Goal: Task Accomplishment & Management: Manage account settings

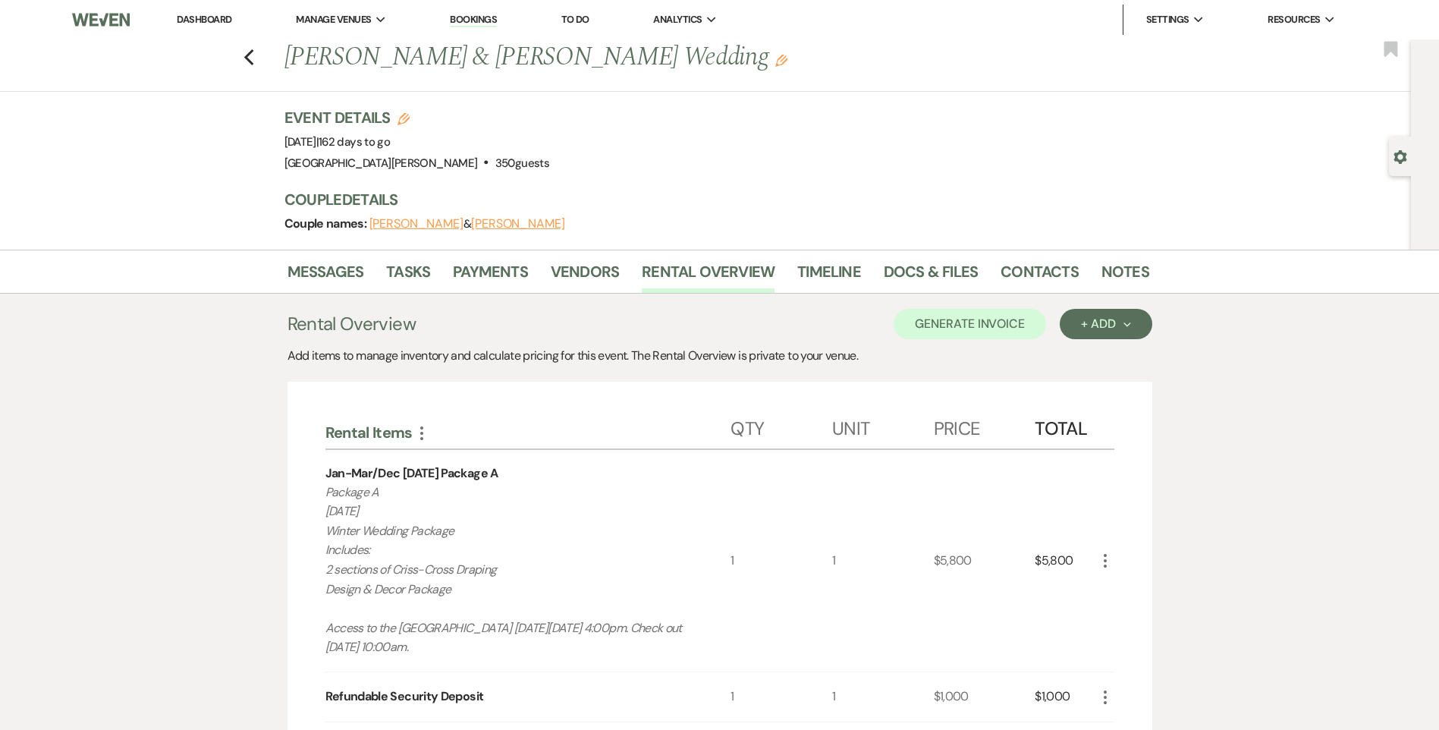
click at [215, 15] on link "Dashboard" at bounding box center [204, 19] width 55 height 13
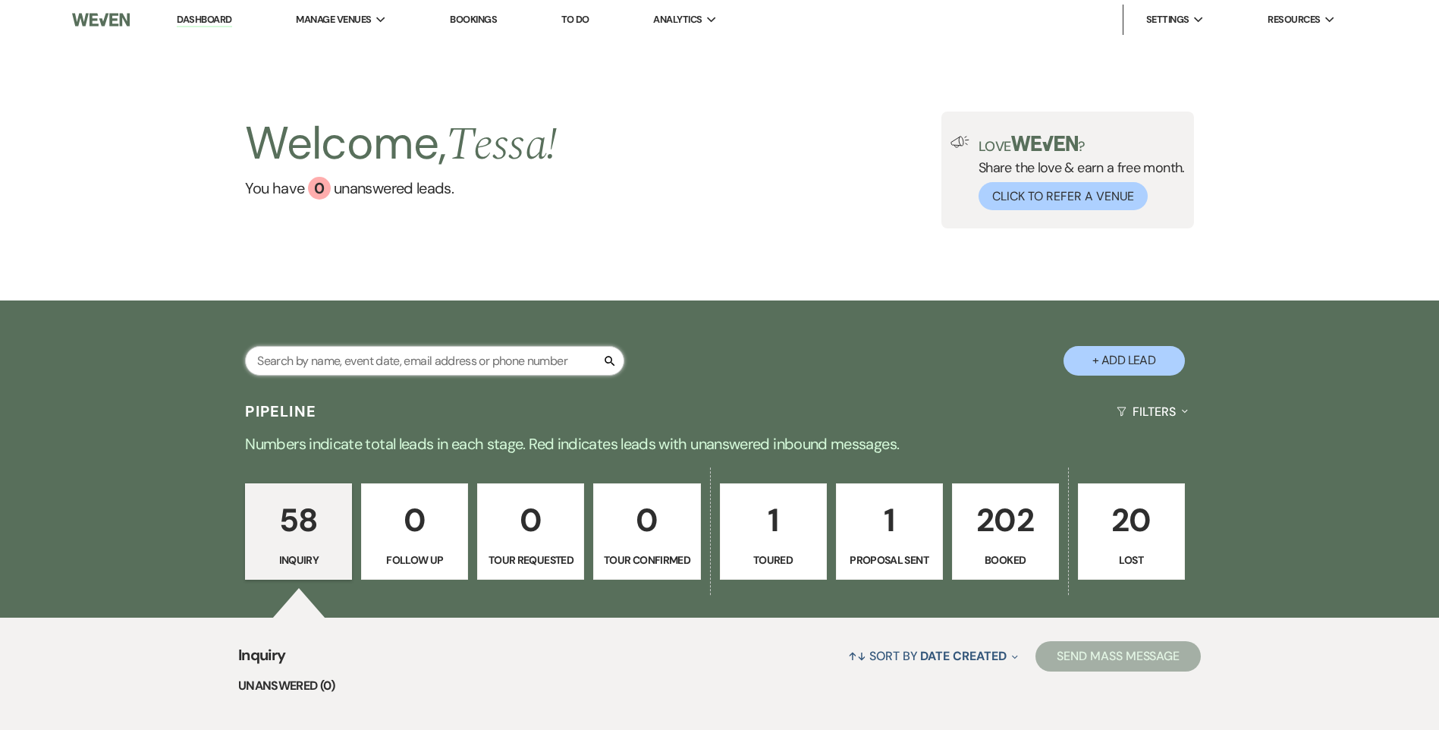
click at [297, 362] on input "text" at bounding box center [434, 361] width 379 height 30
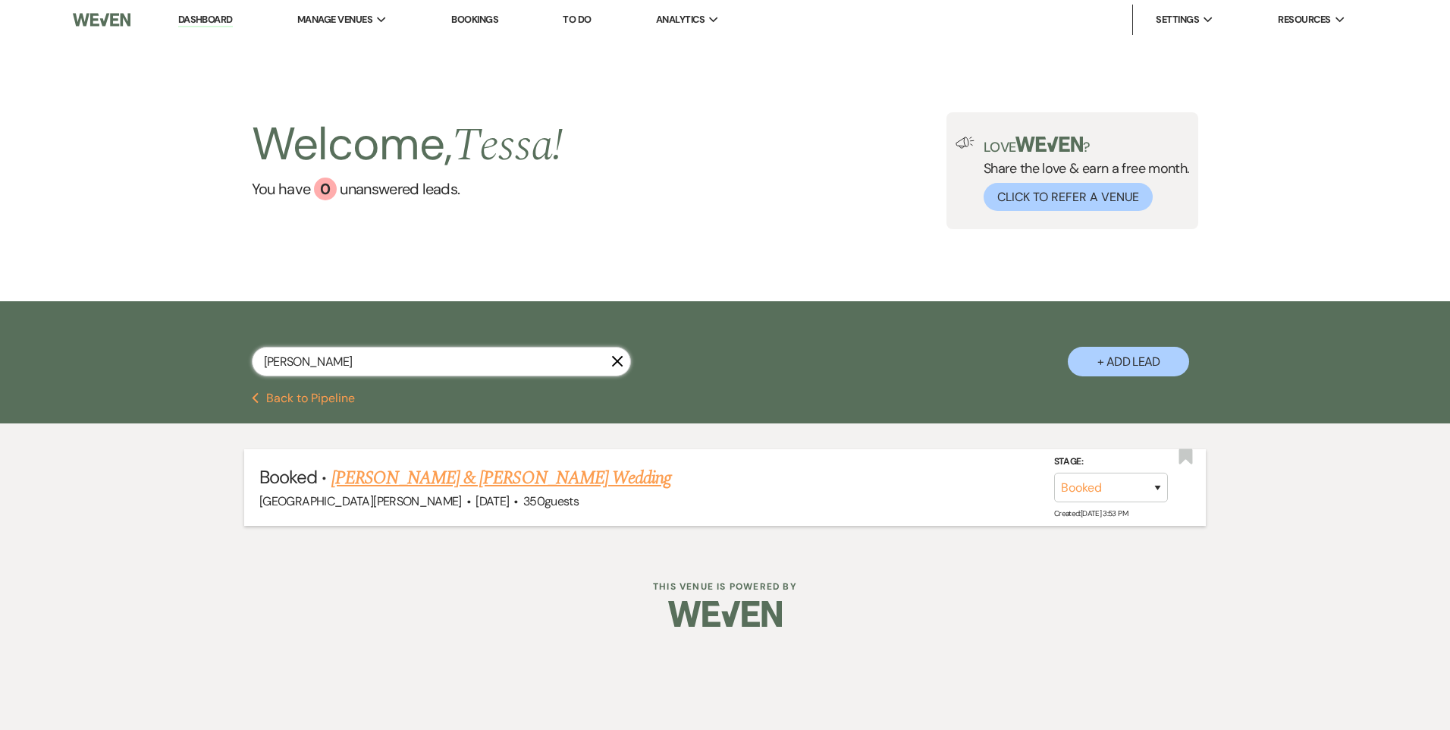
type input "[PERSON_NAME]"
click at [388, 459] on li "Booked · [PERSON_NAME] & [PERSON_NAME] Wedding [GEOGRAPHIC_DATA][PERSON_NAME] ·…" at bounding box center [725, 487] width 962 height 77
click at [382, 477] on link "[PERSON_NAME] & [PERSON_NAME] Wedding" at bounding box center [501, 477] width 340 height 27
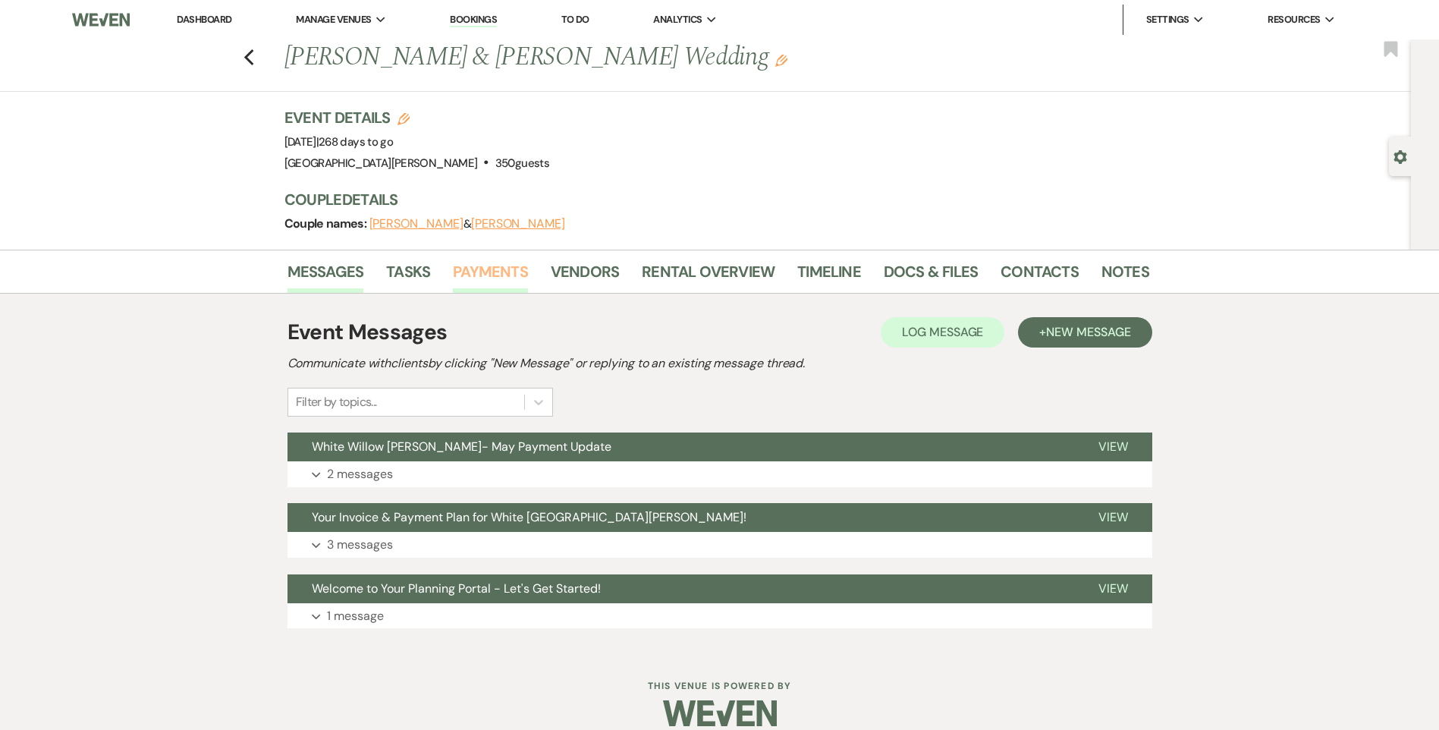
click at [471, 265] on link "Payments" at bounding box center [490, 275] width 75 height 33
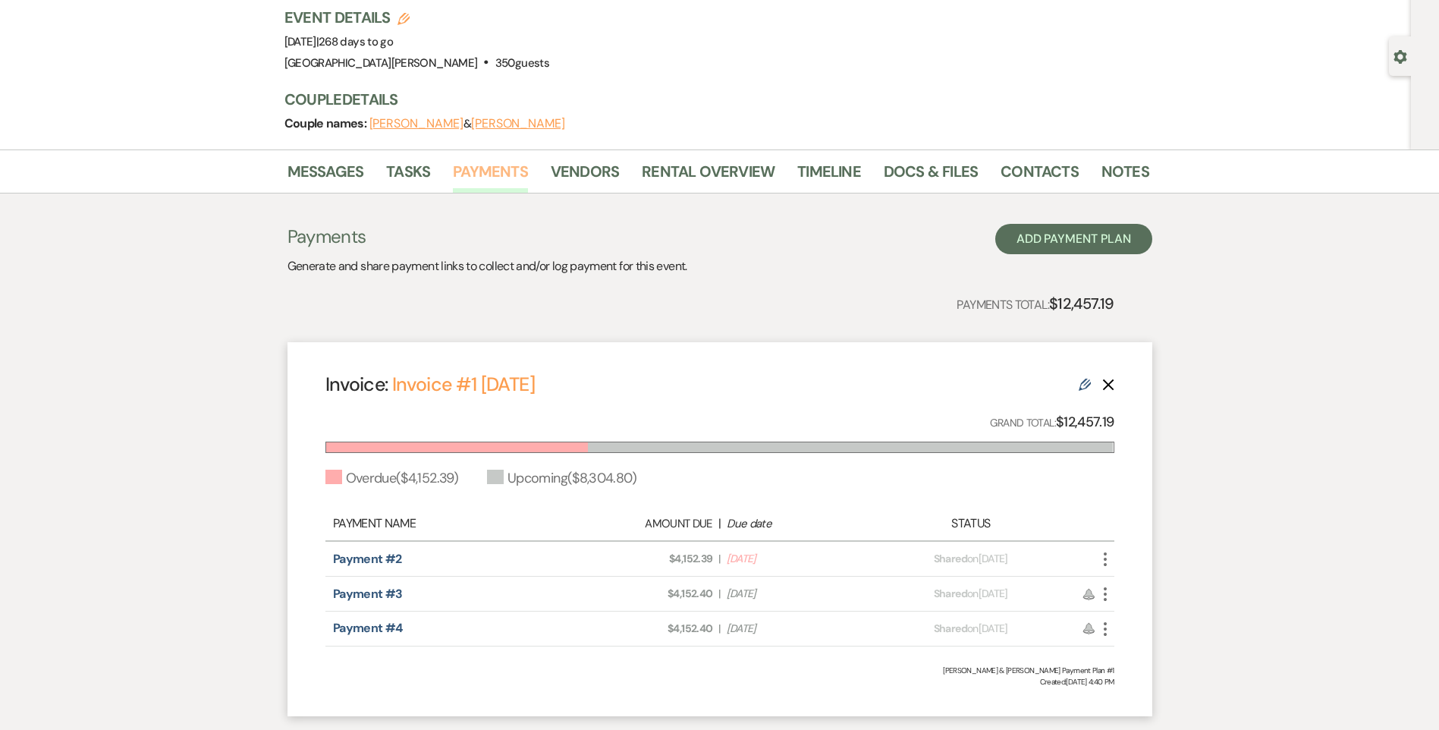
scroll to position [152, 0]
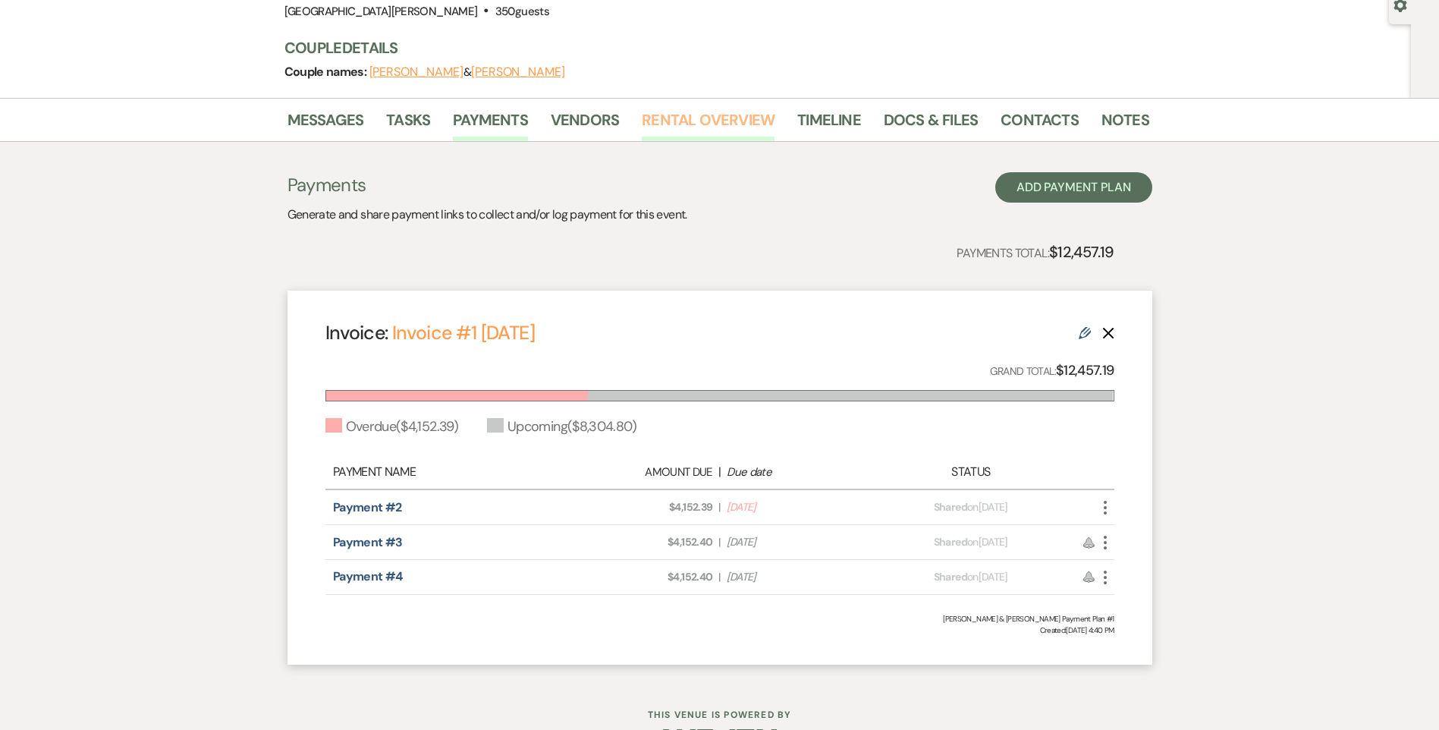
click at [676, 121] on link "Rental Overview" at bounding box center [708, 124] width 133 height 33
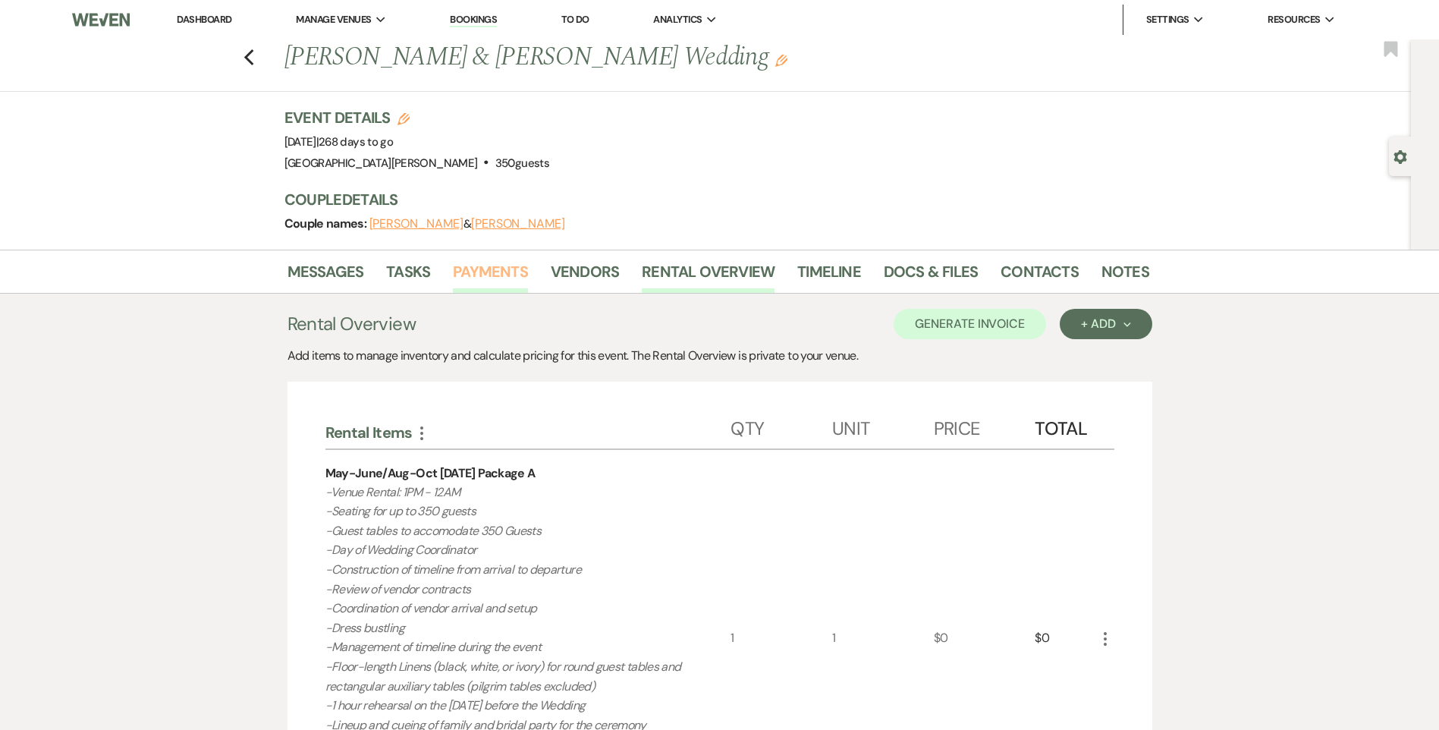
click at [479, 277] on link "Payments" at bounding box center [490, 275] width 75 height 33
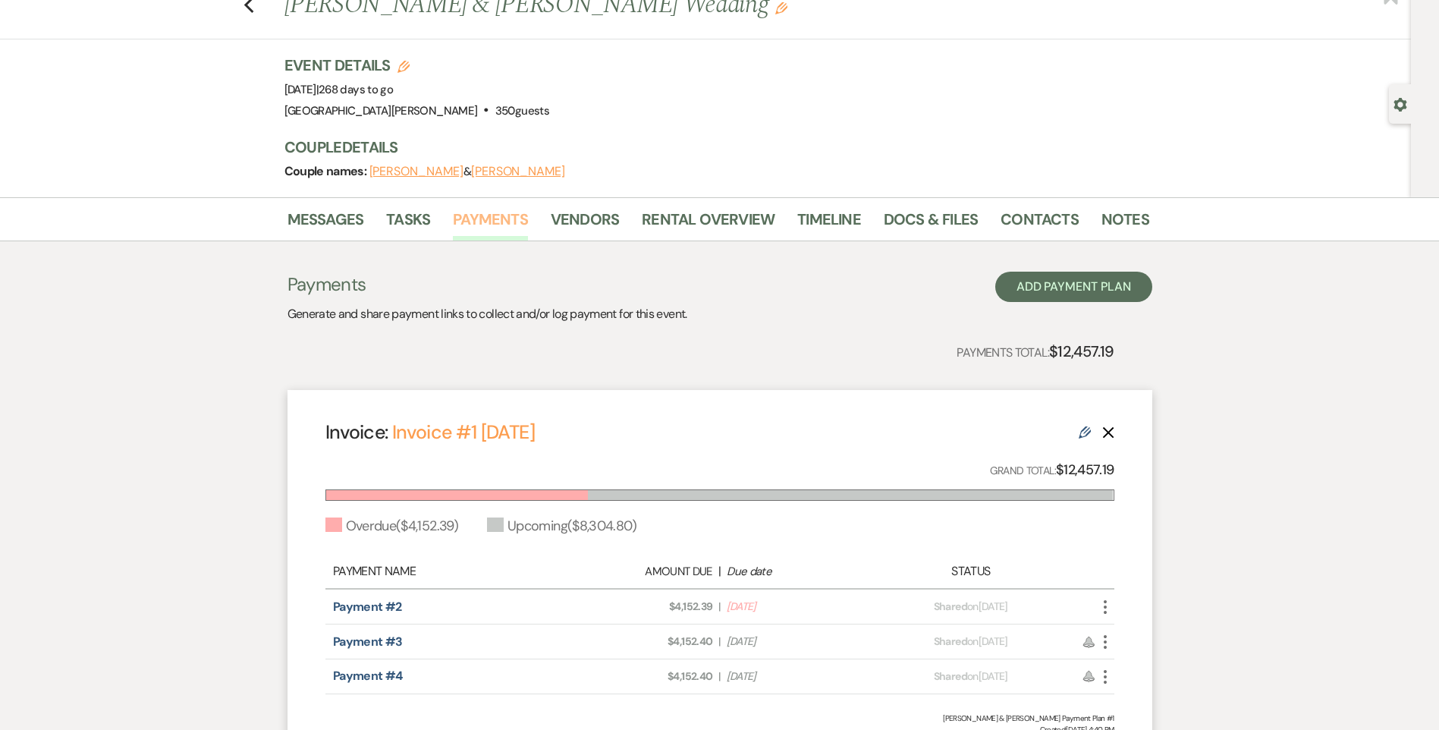
scroll to position [152, 0]
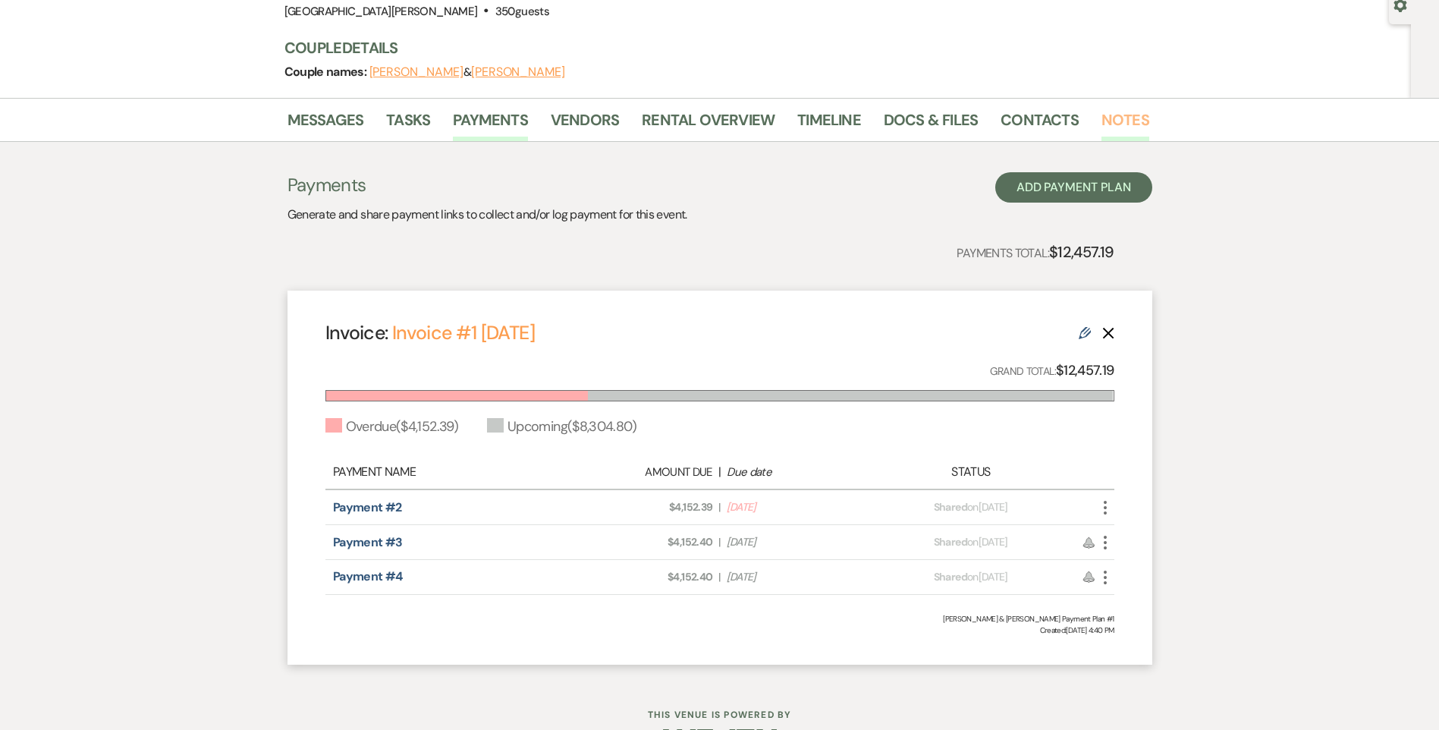
click at [1122, 127] on link "Notes" at bounding box center [1125, 124] width 48 height 33
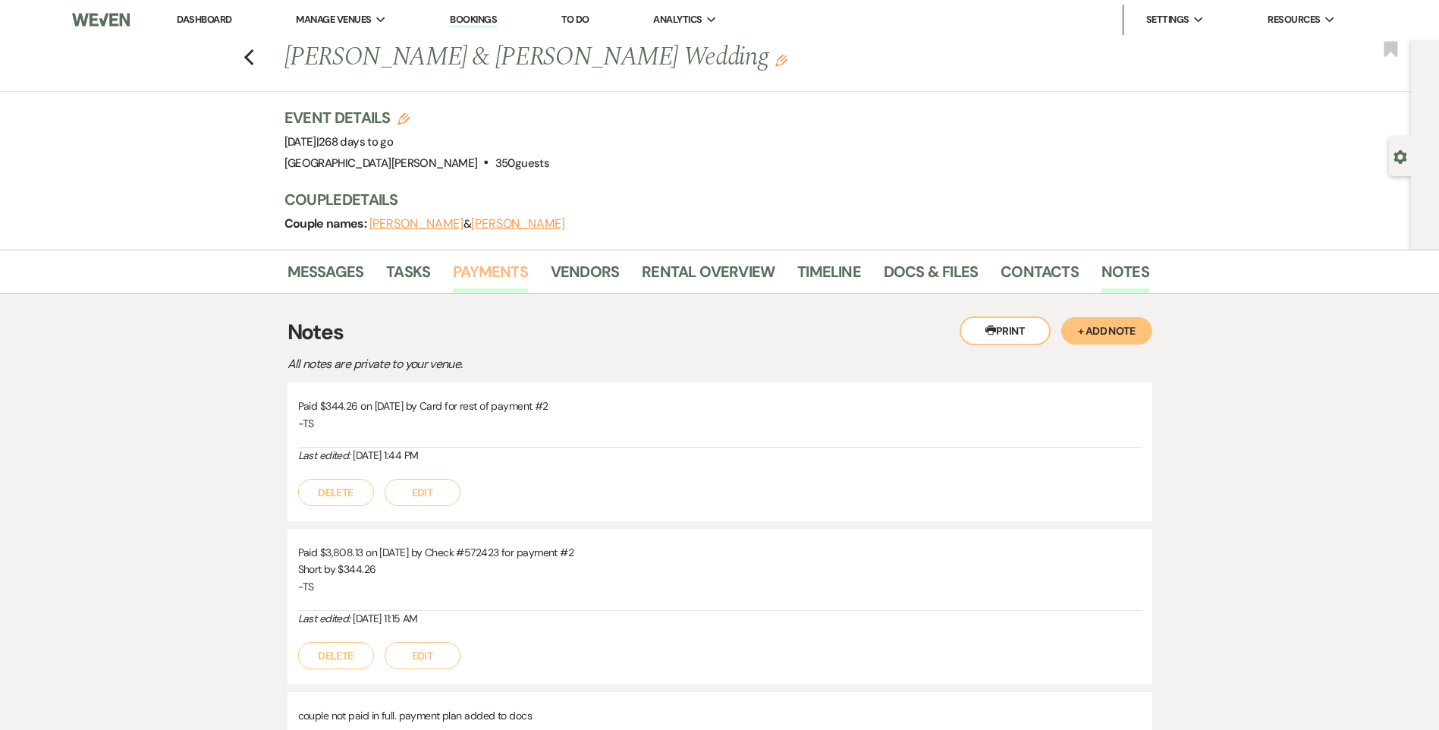
click at [476, 284] on link "Payments" at bounding box center [490, 275] width 75 height 33
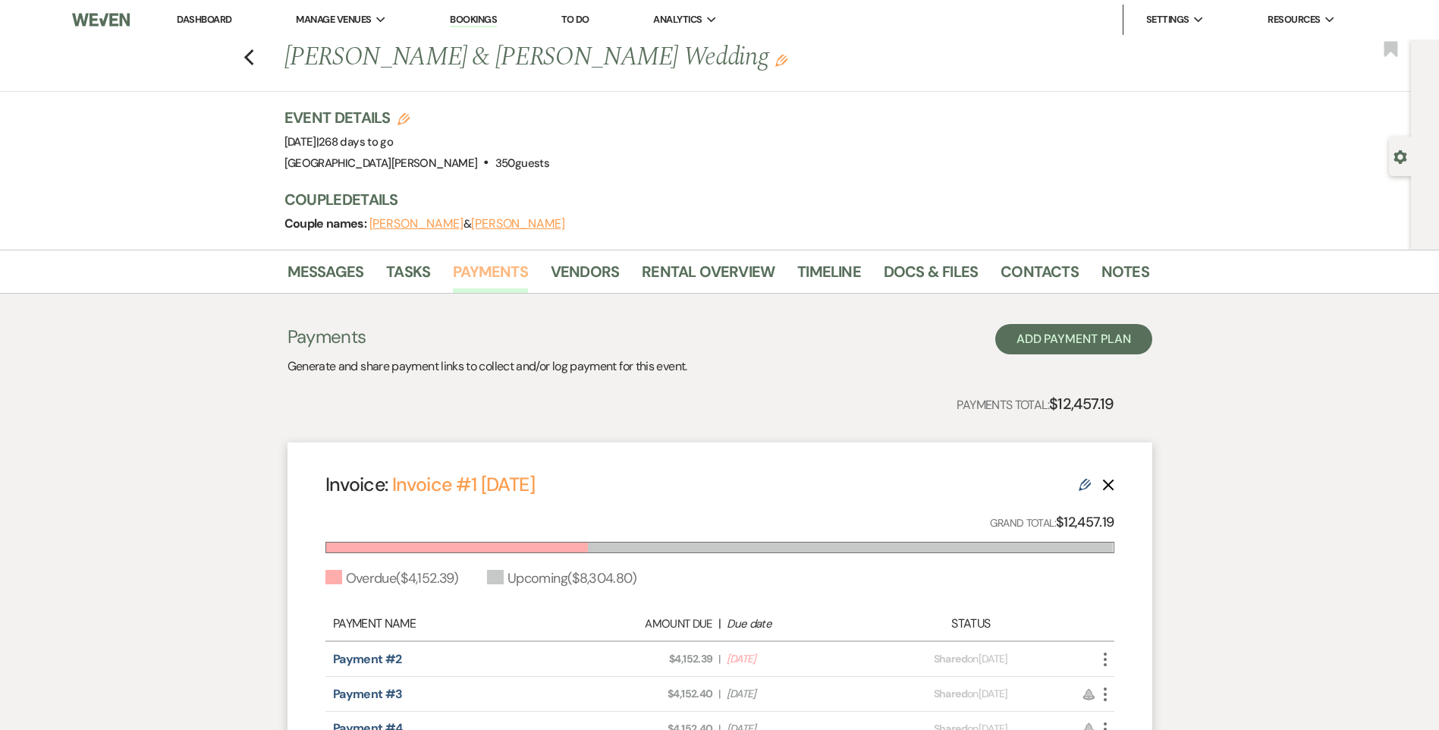
scroll to position [152, 0]
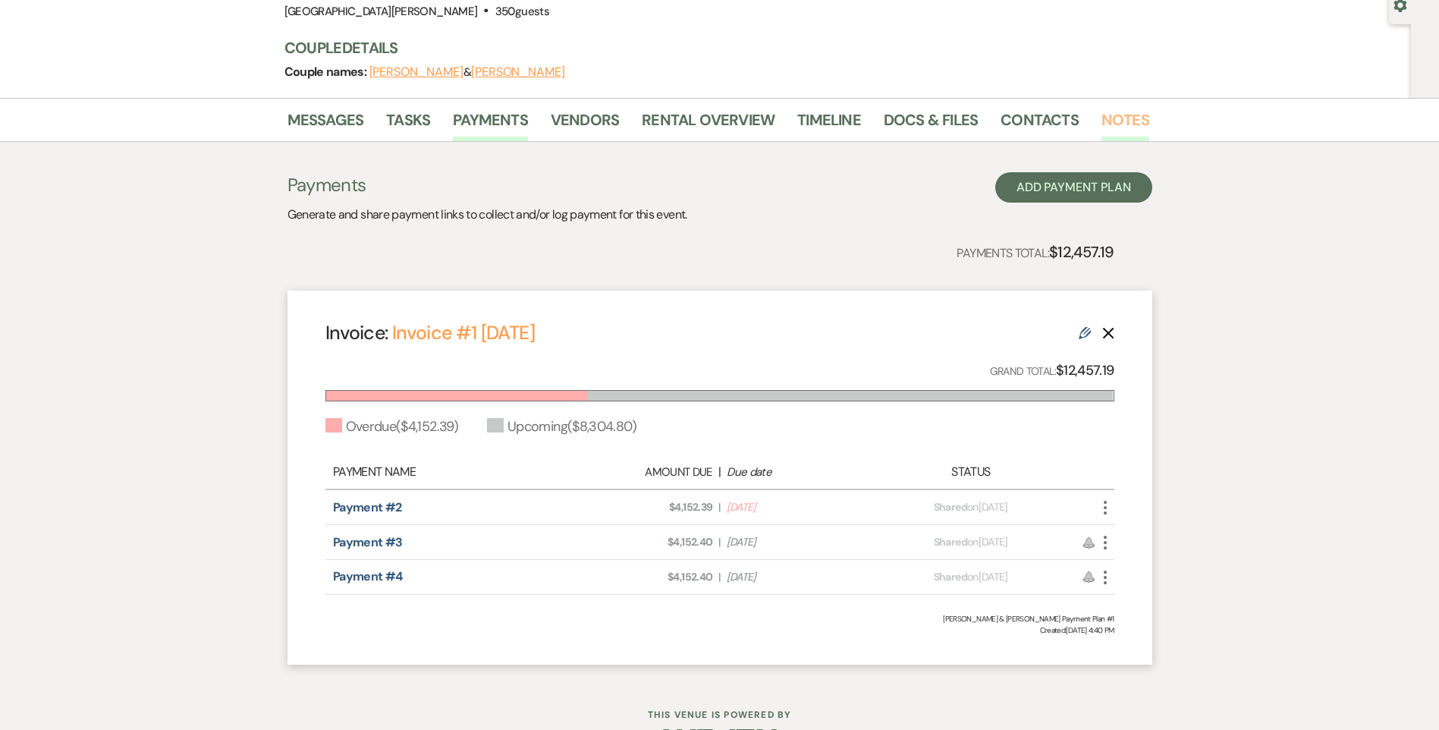
click at [1114, 122] on link "Notes" at bounding box center [1125, 124] width 48 height 33
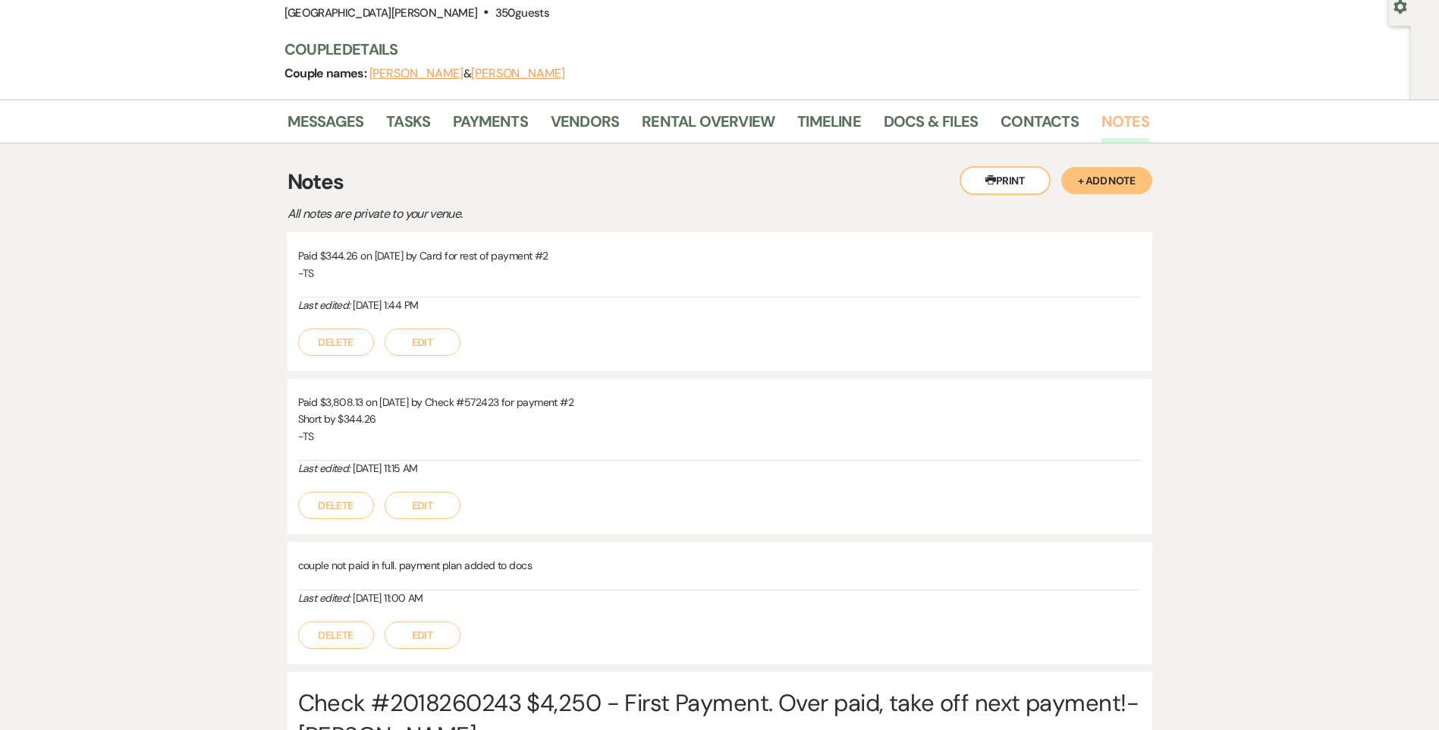
scroll to position [152, 0]
click at [495, 136] on link "Payments" at bounding box center [490, 124] width 75 height 33
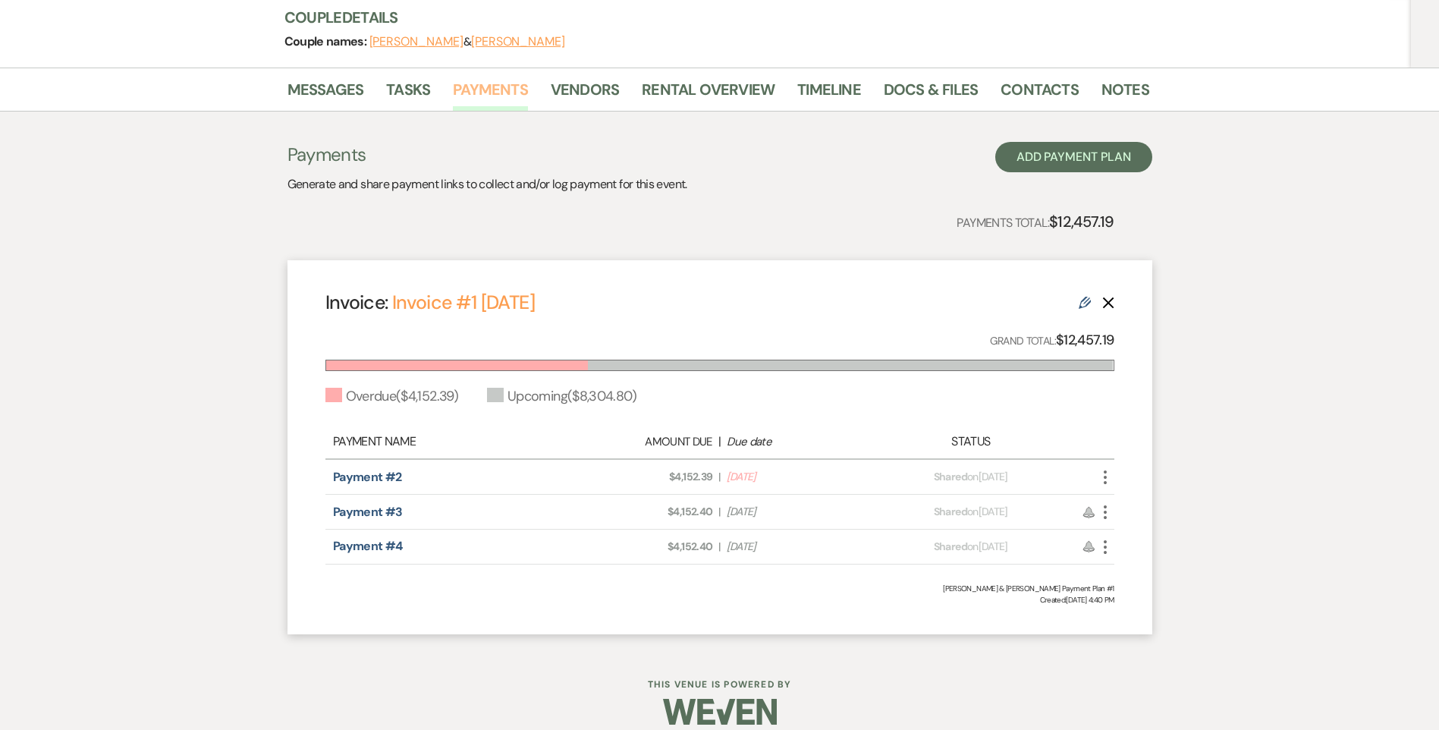
scroll to position [199, 0]
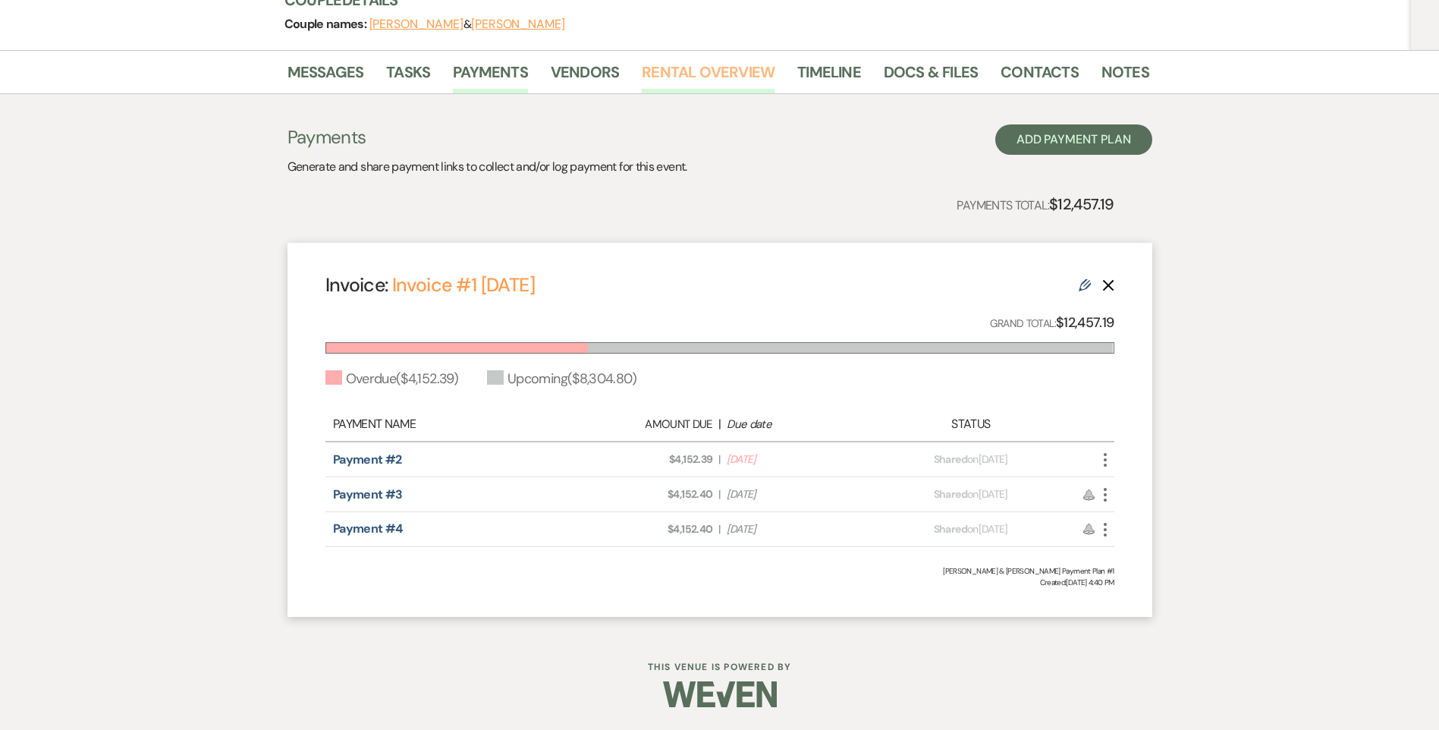
click at [698, 77] on link "Rental Overview" at bounding box center [708, 76] width 133 height 33
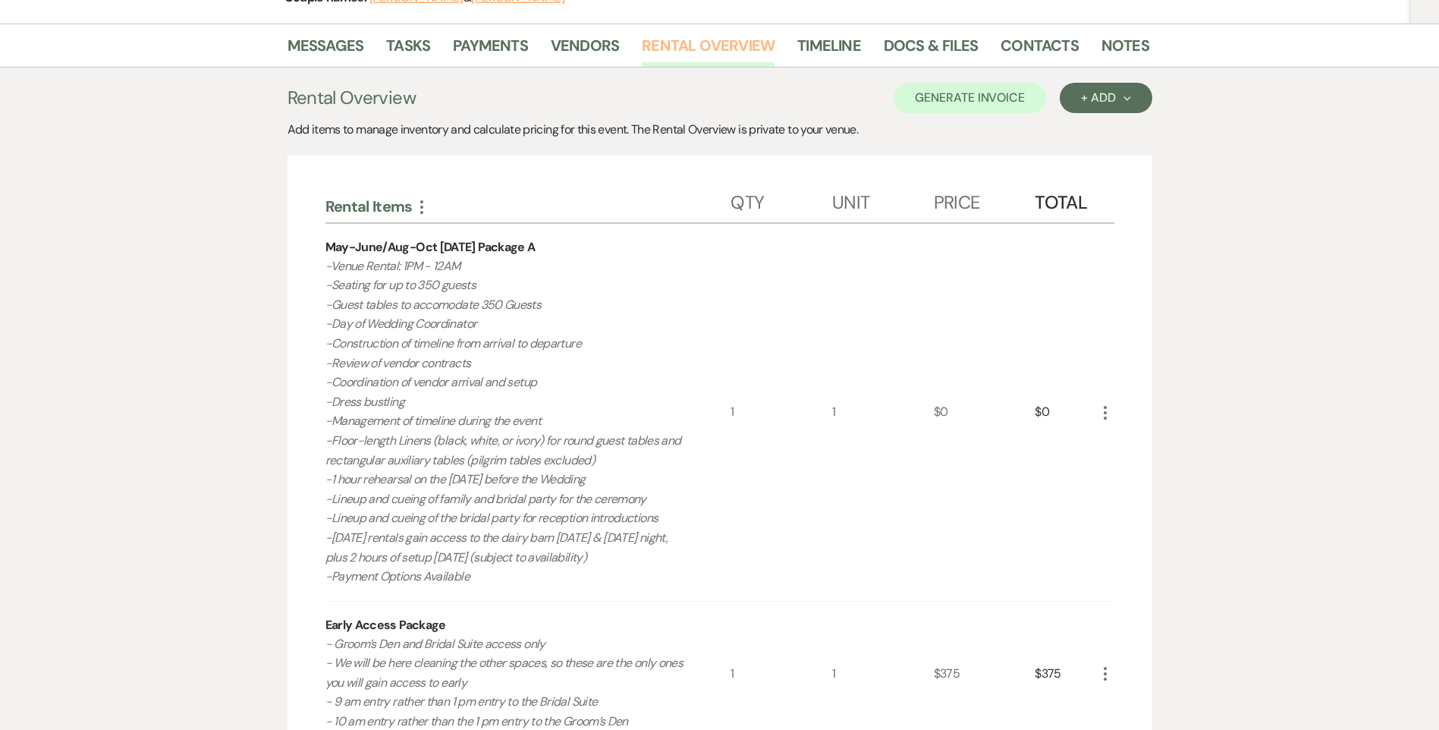
scroll to position [199, 0]
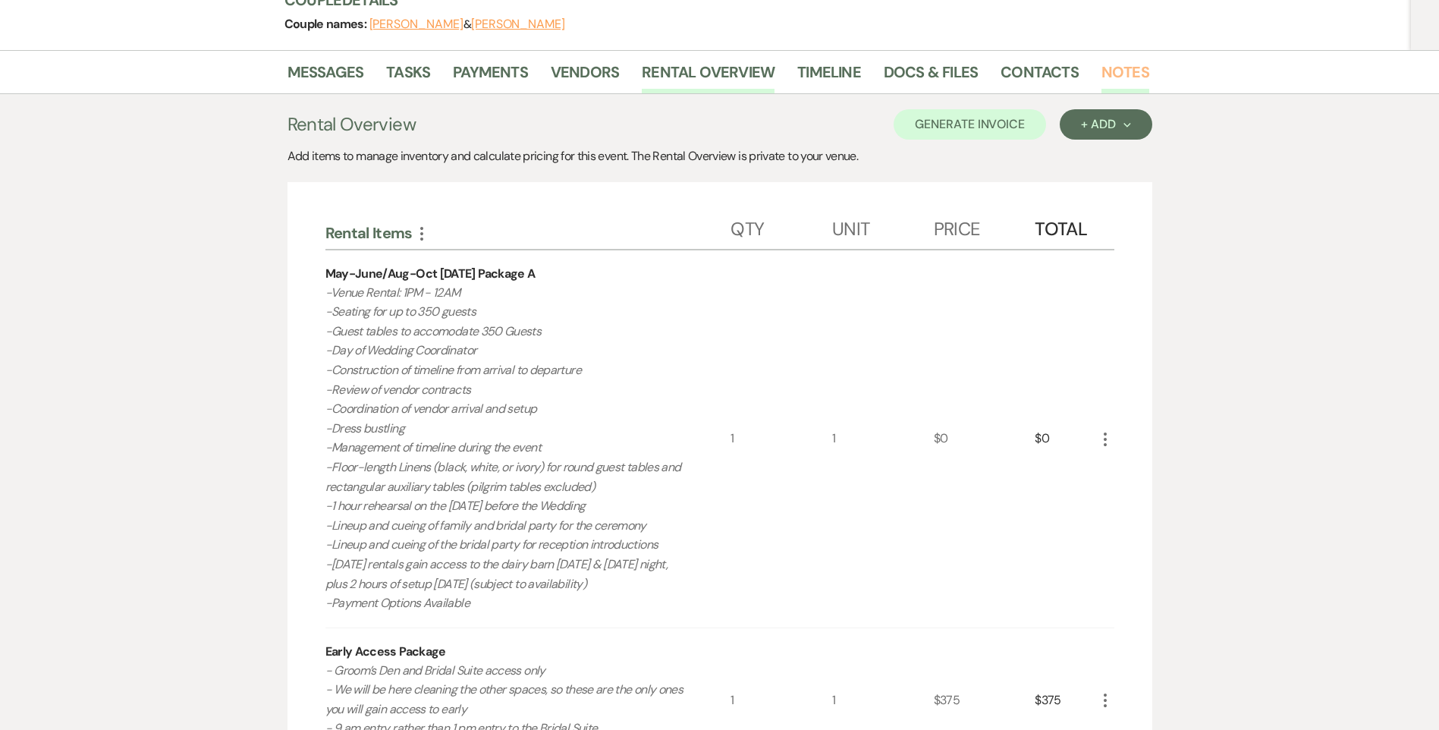
click at [1103, 80] on link "Notes" at bounding box center [1125, 76] width 48 height 33
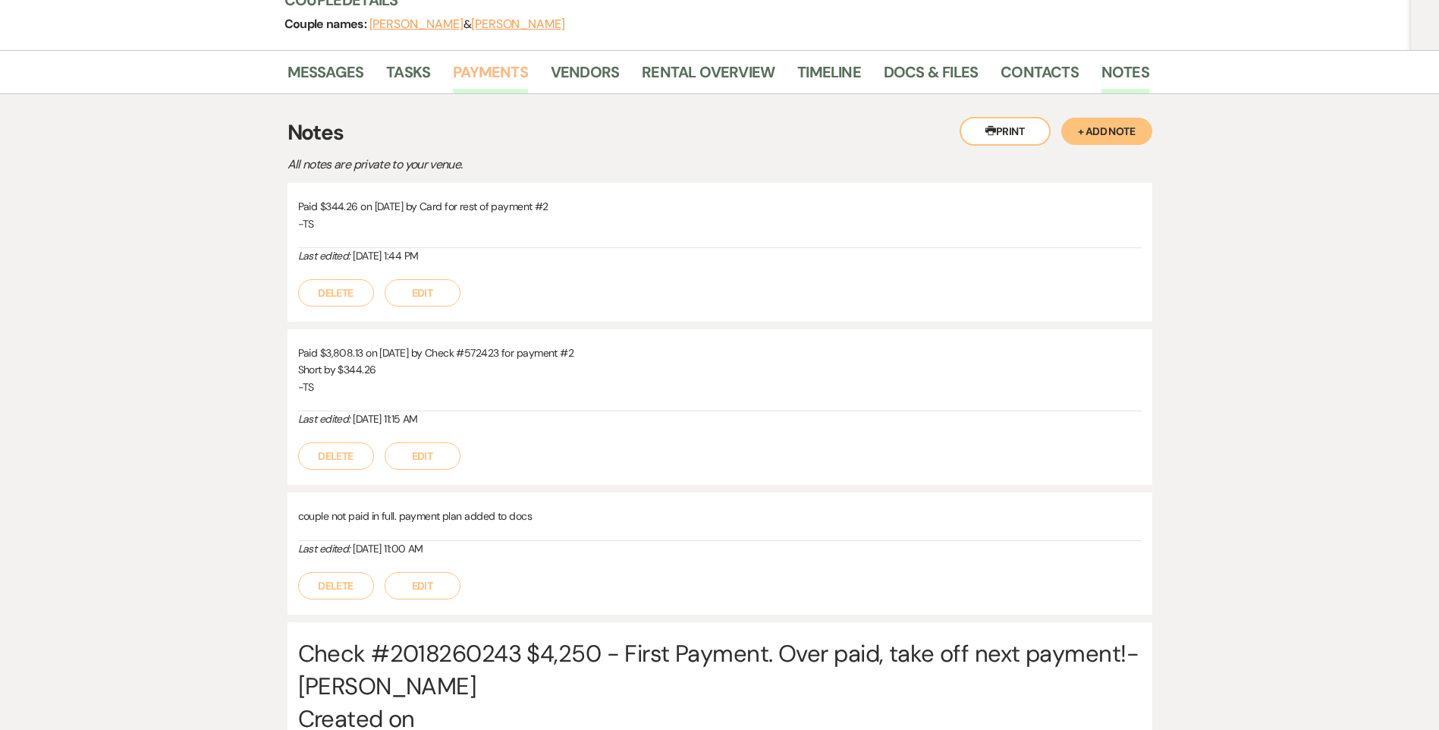
click at [507, 76] on link "Payments" at bounding box center [490, 76] width 75 height 33
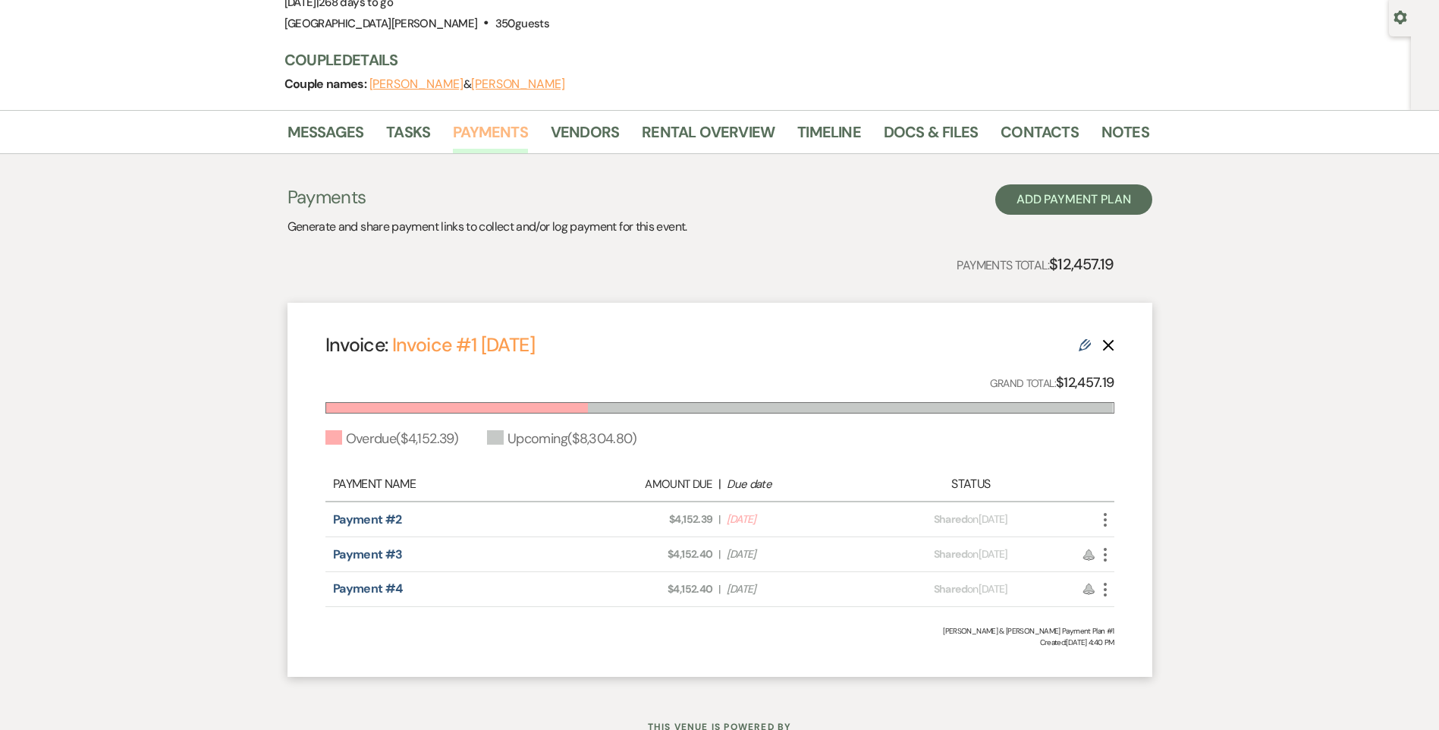
scroll to position [152, 0]
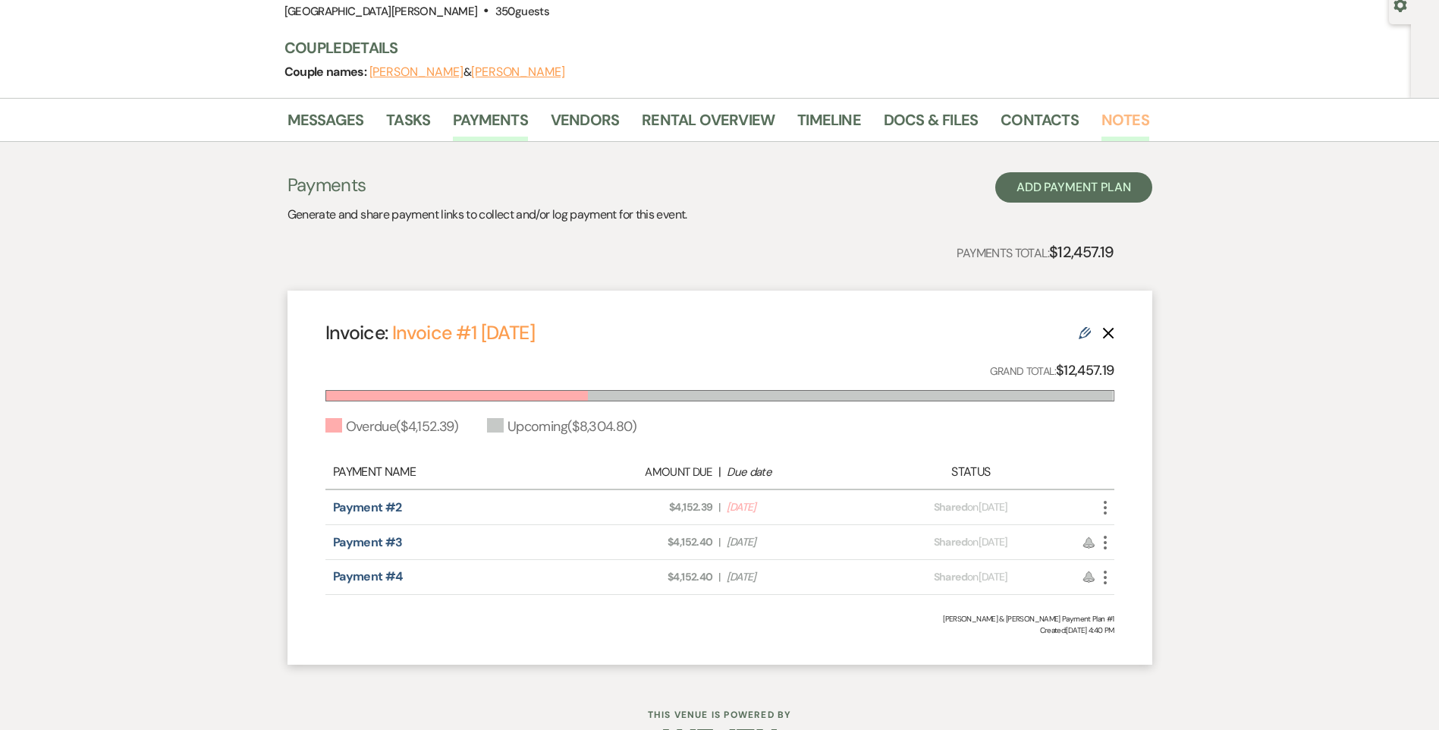
click at [1129, 115] on link "Notes" at bounding box center [1125, 124] width 48 height 33
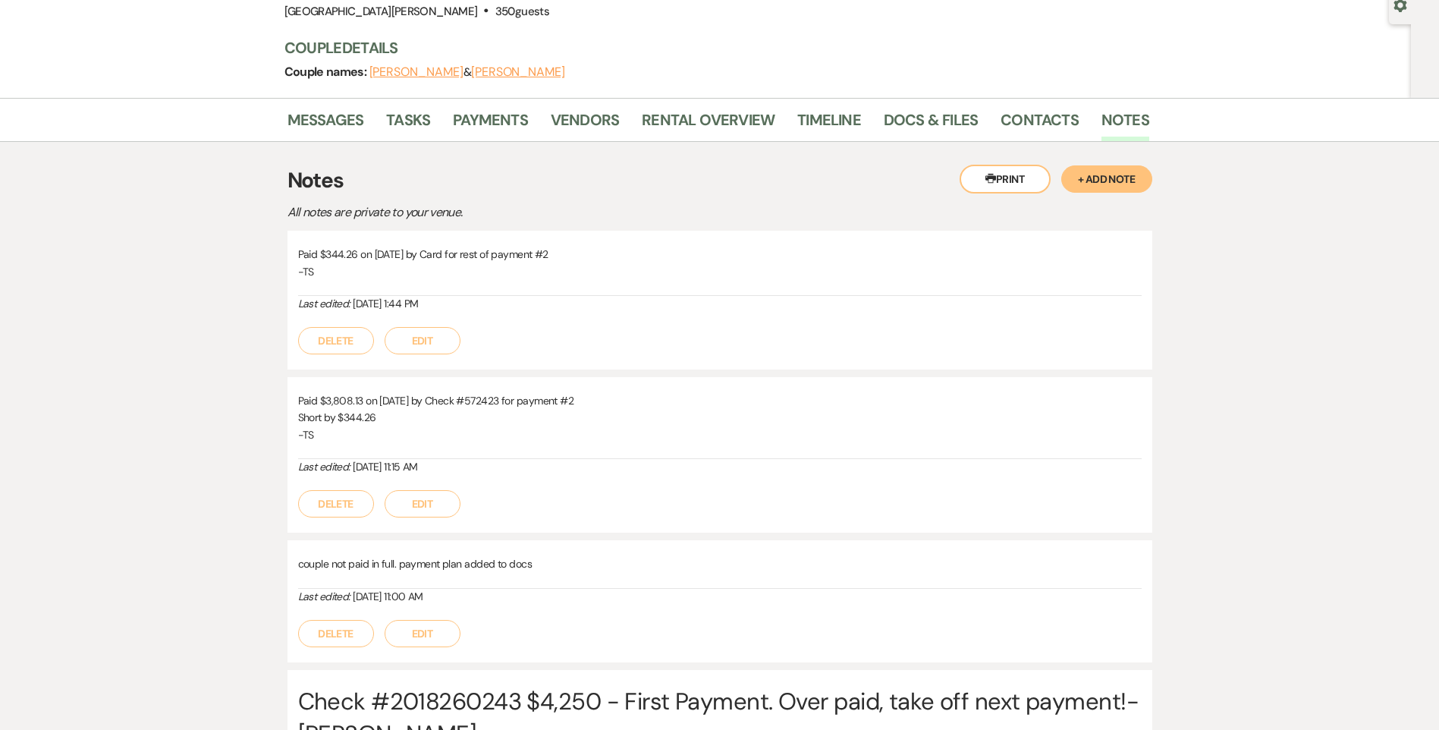
click at [532, 124] on li "Payments" at bounding box center [502, 123] width 98 height 36
click at [522, 124] on link "Payments" at bounding box center [490, 124] width 75 height 33
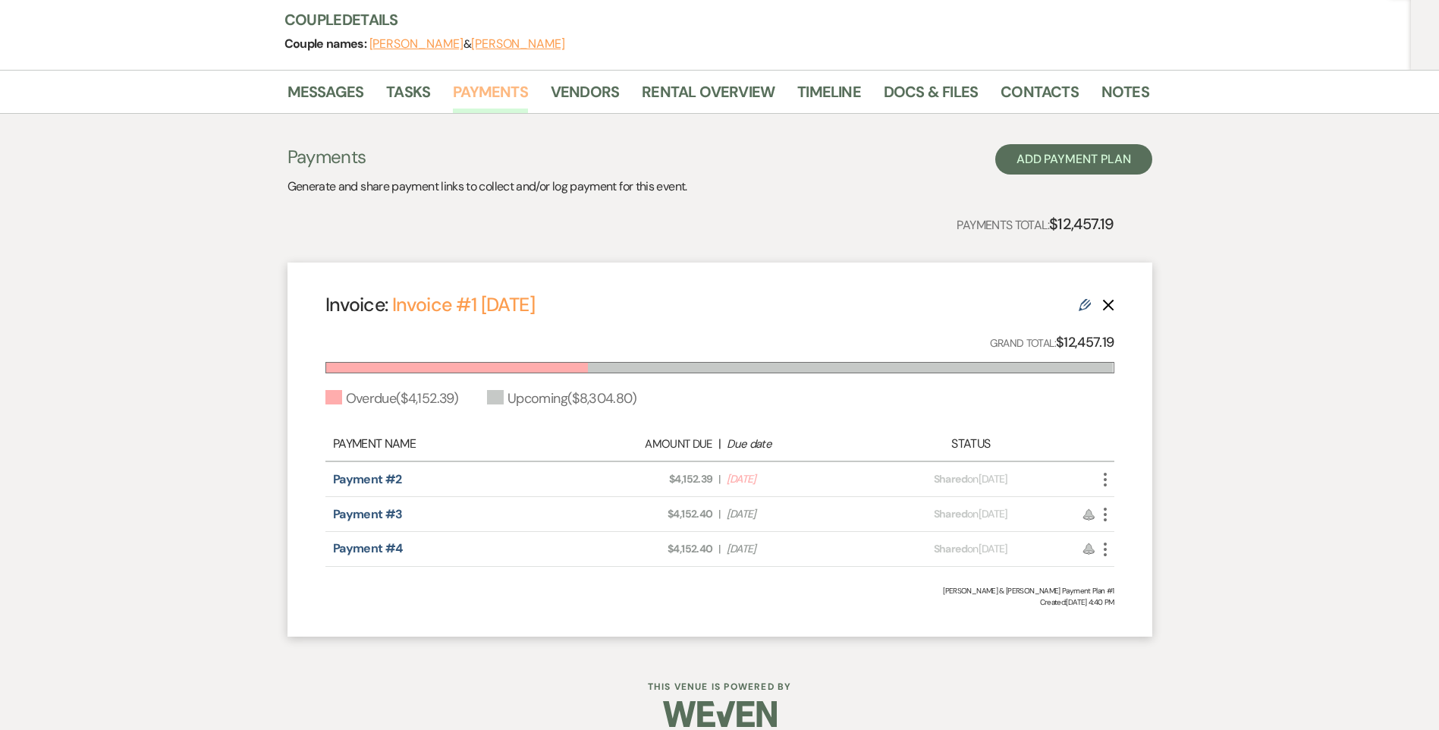
scroll to position [199, 0]
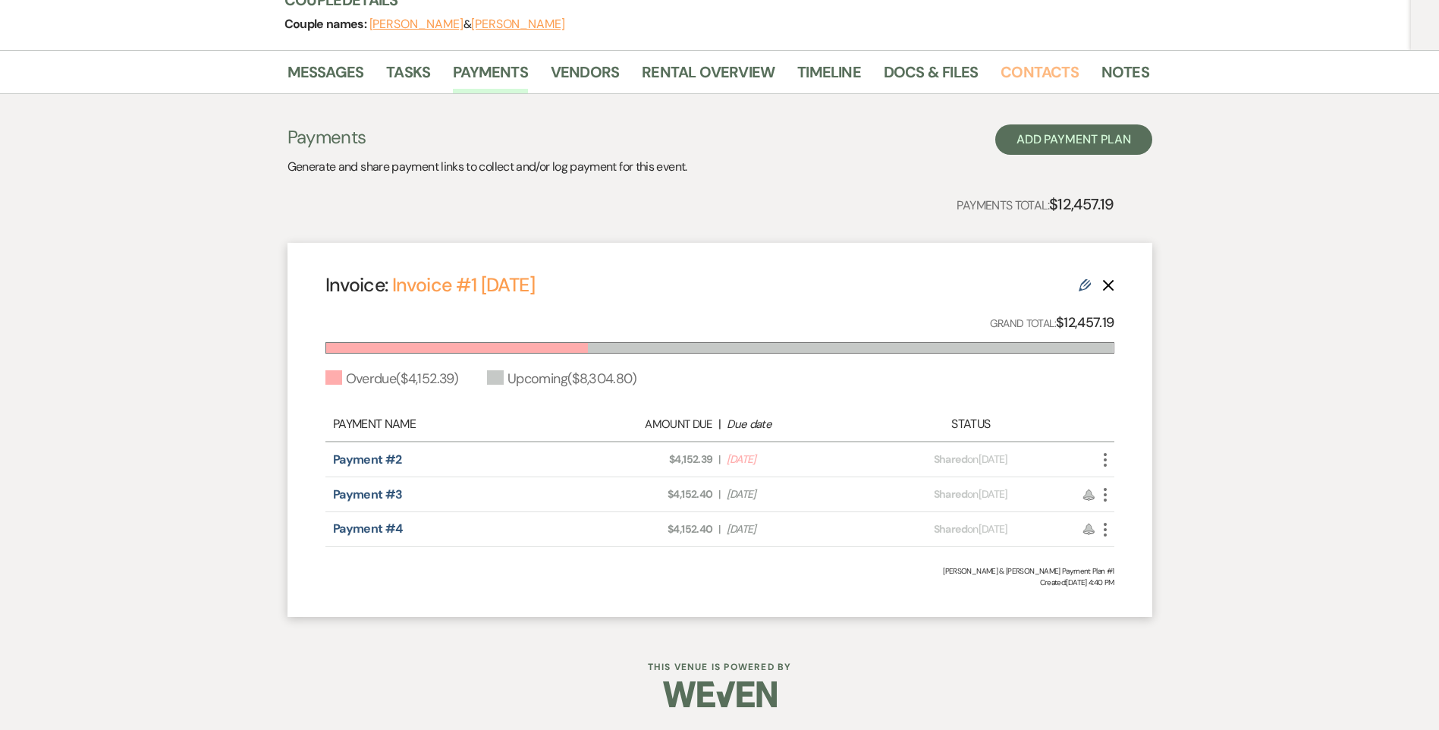
click at [1036, 86] on link "Contacts" at bounding box center [1039, 76] width 78 height 33
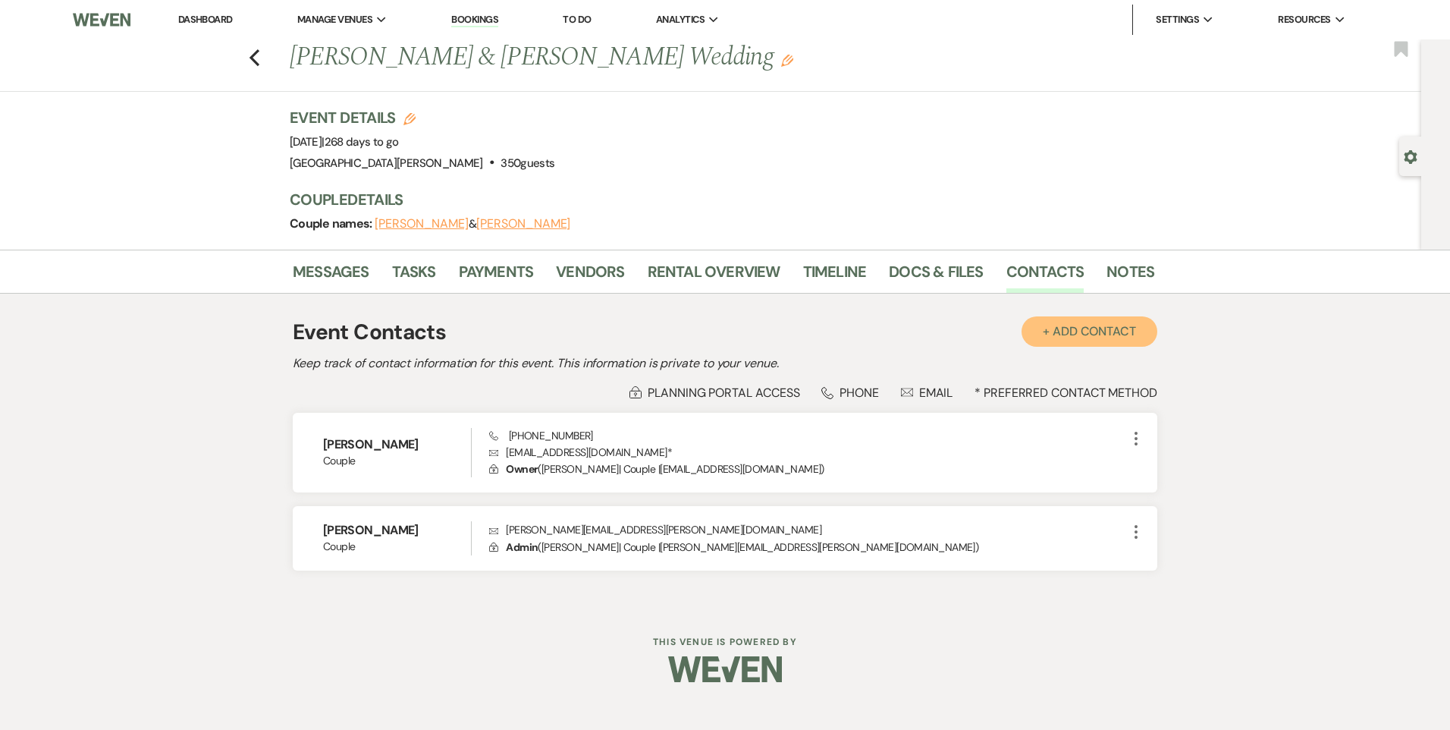
click at [1080, 334] on button "+ Add Contact" at bounding box center [1090, 331] width 136 height 30
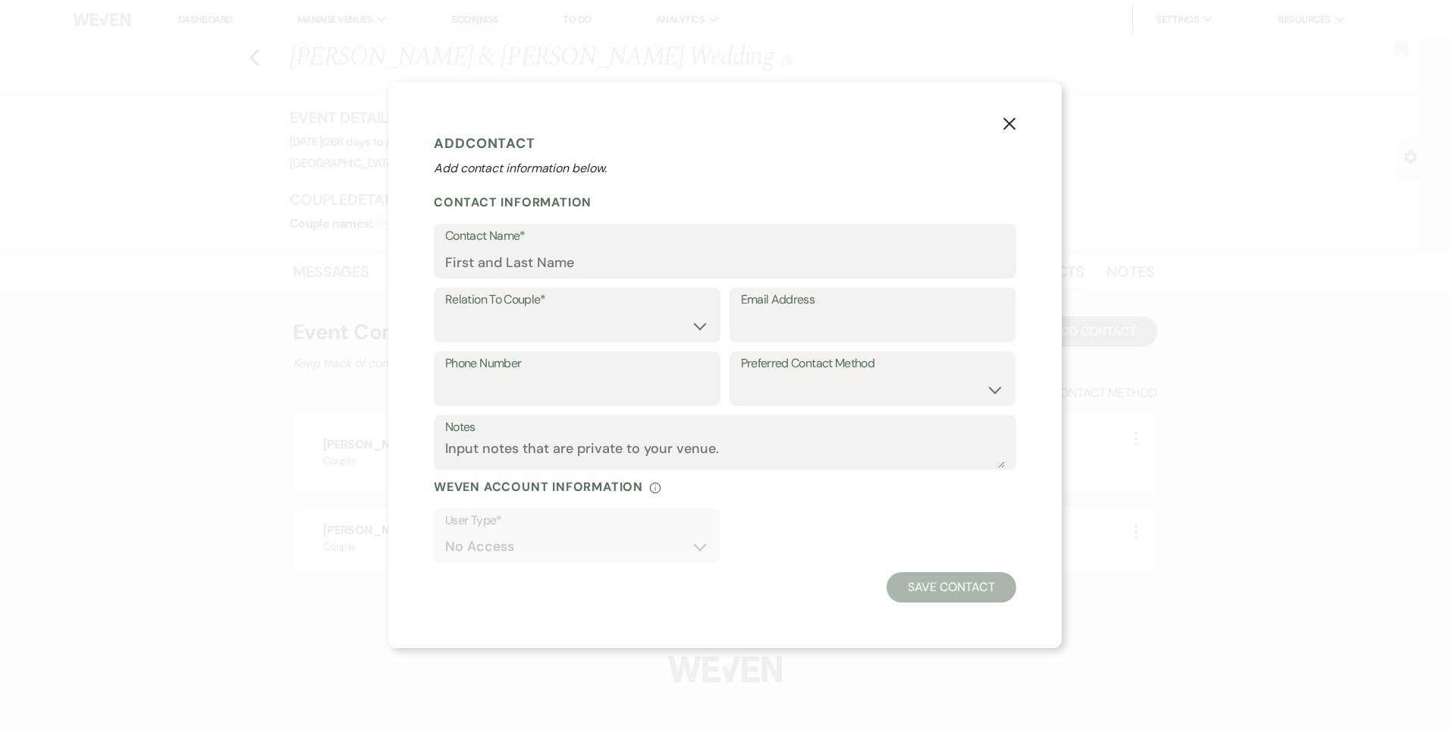
click at [1007, 119] on icon "X" at bounding box center [1010, 124] width 14 height 14
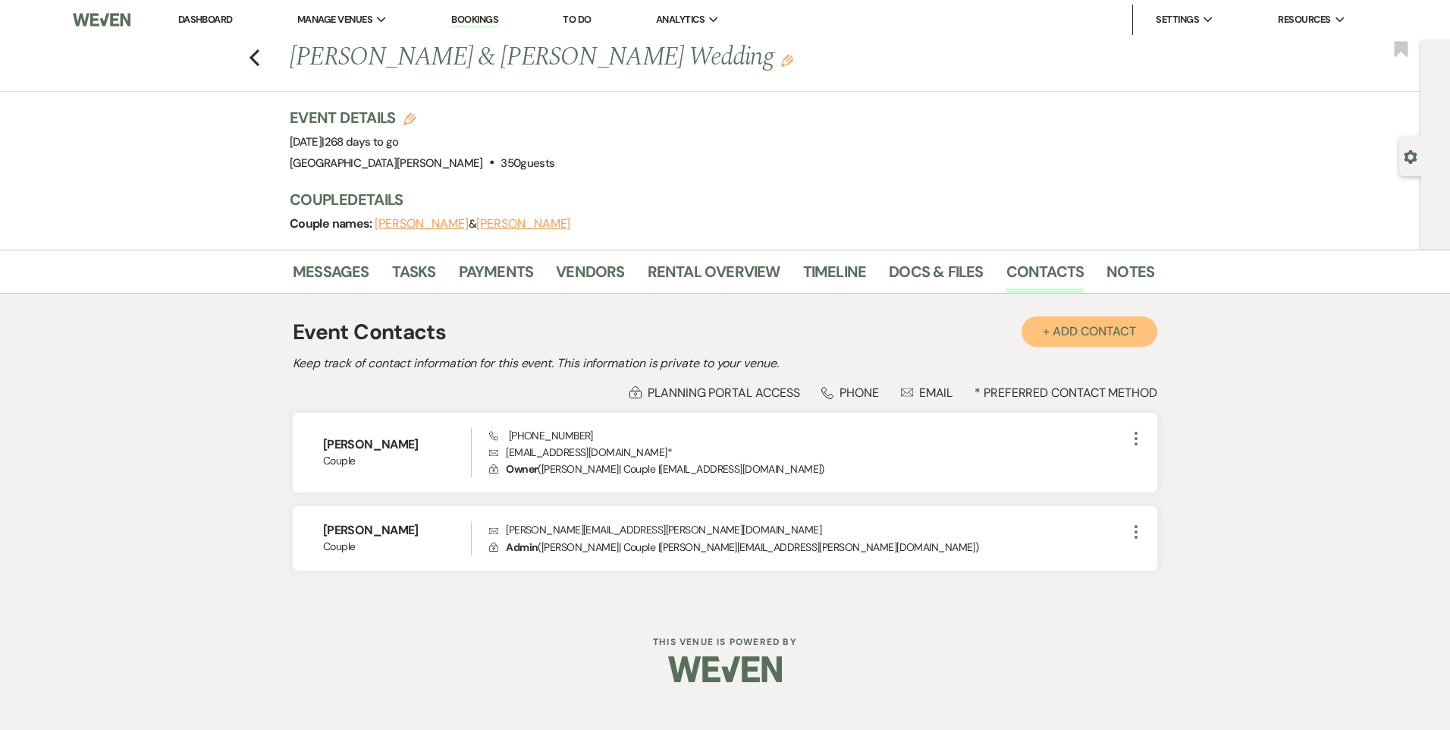
click at [1094, 323] on button "+ Add Contact" at bounding box center [1090, 331] width 136 height 30
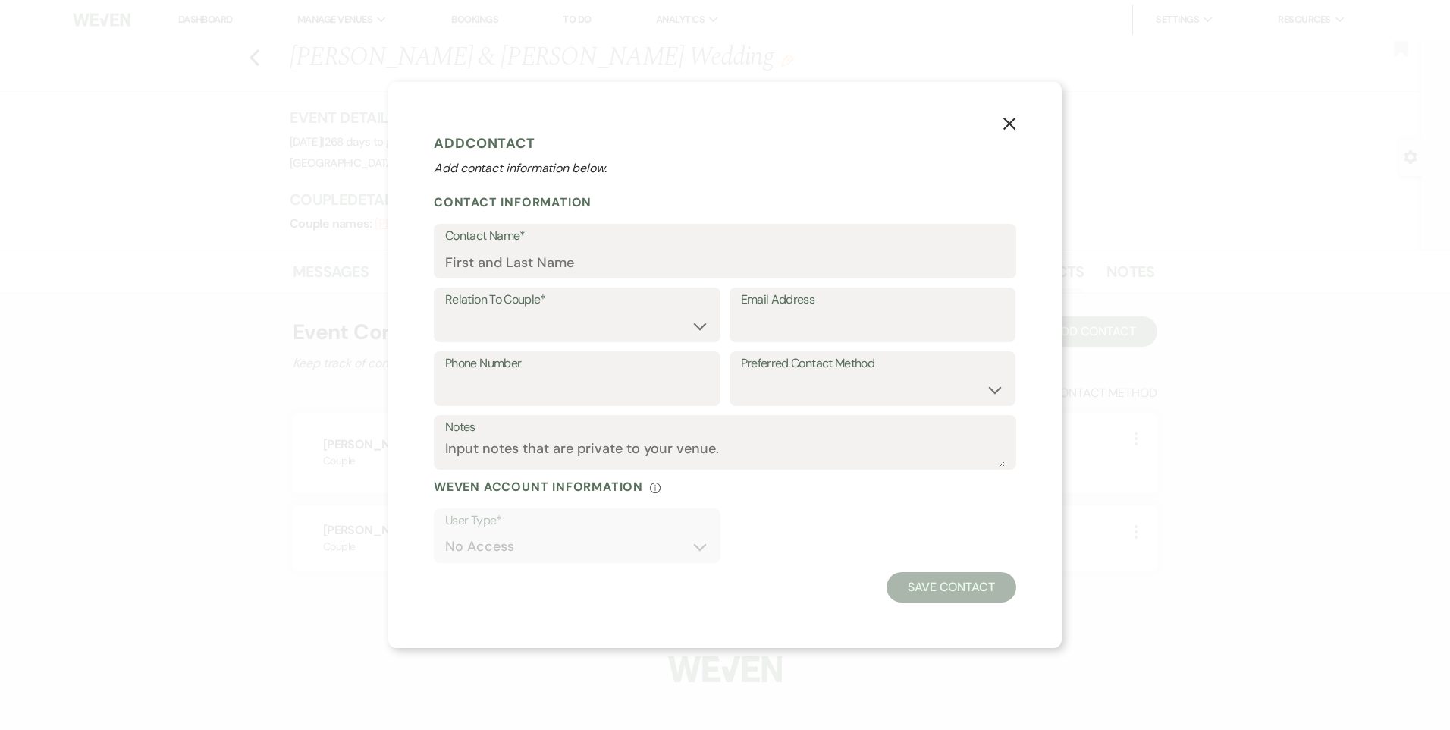
click at [1015, 127] on icon "X" at bounding box center [1010, 124] width 14 height 14
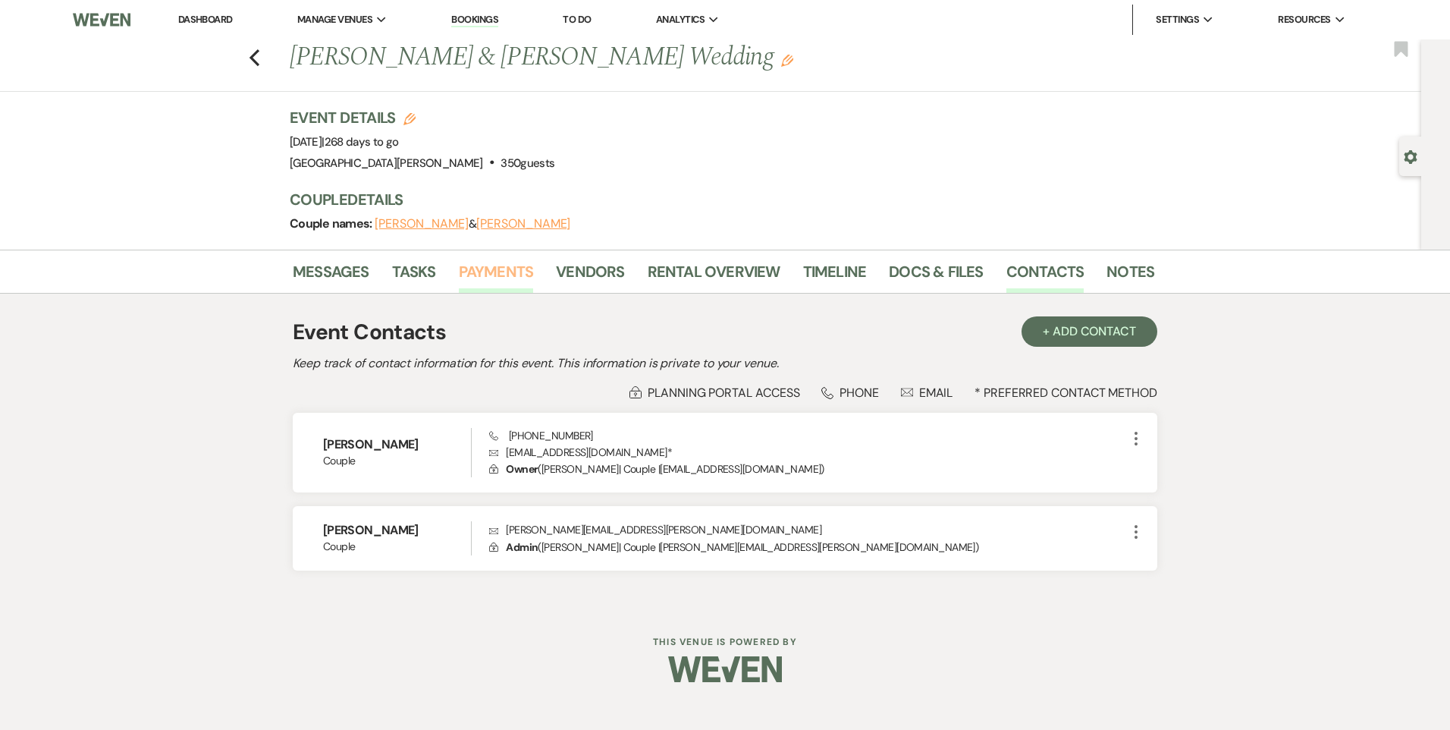
click at [524, 281] on link "Payments" at bounding box center [496, 275] width 75 height 33
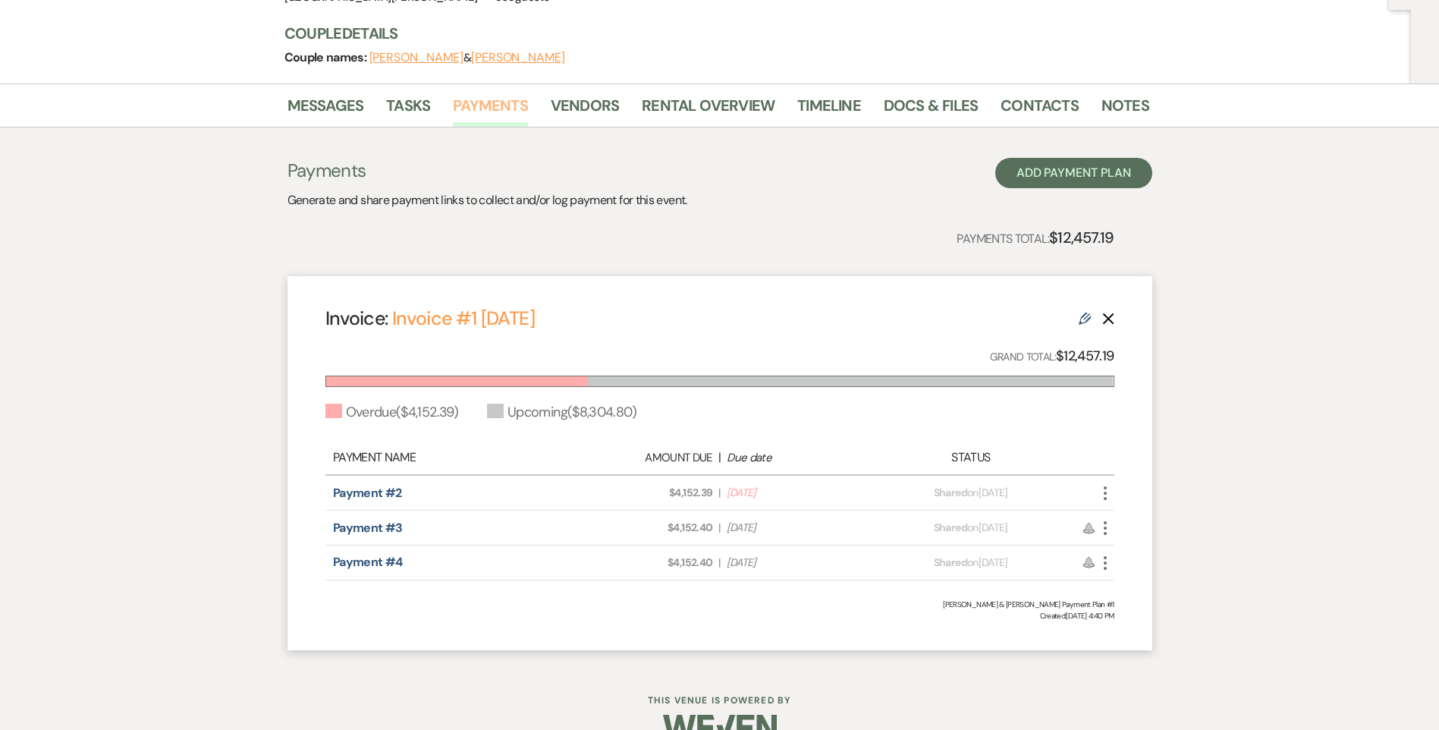
scroll to position [199, 0]
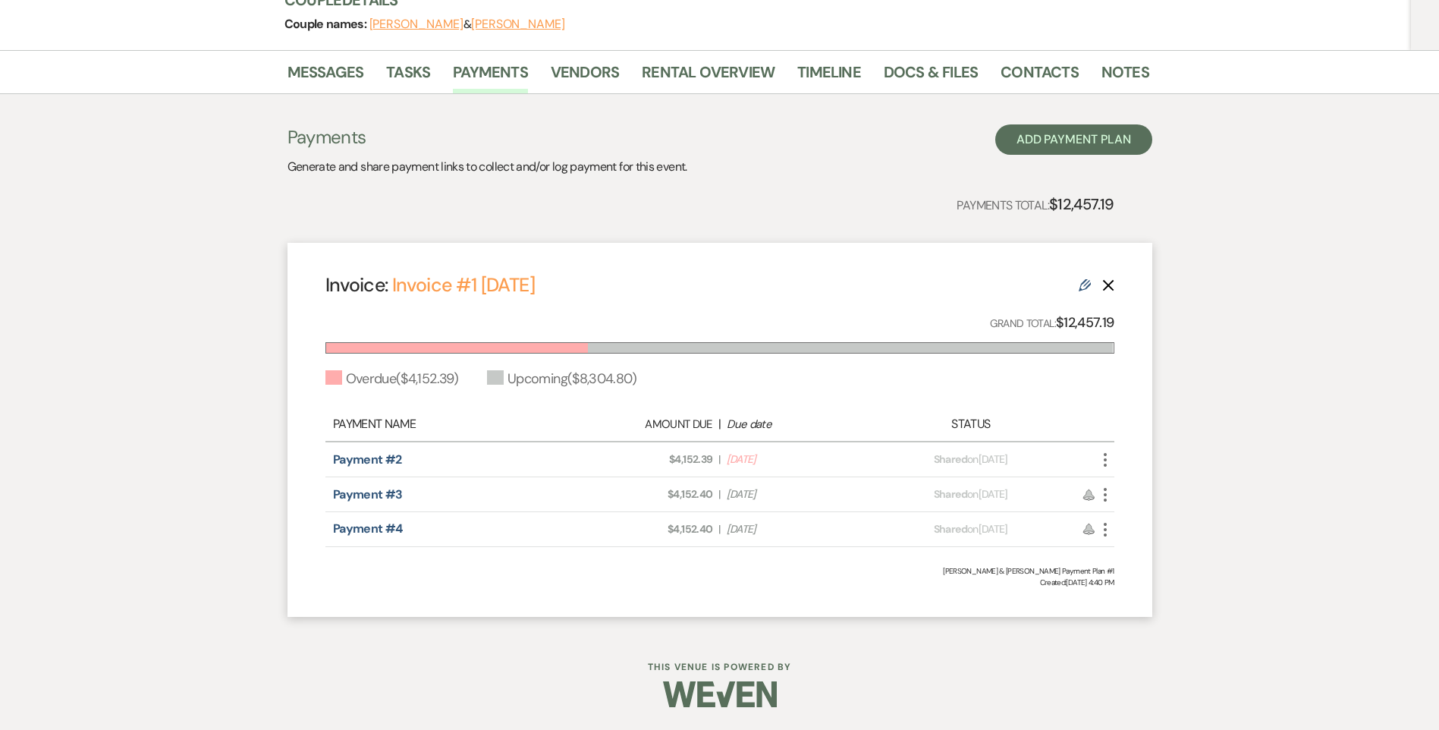
click at [1100, 459] on icon "More" at bounding box center [1105, 459] width 18 height 18
click at [1242, 459] on div "Messages Tasks Payments Vendors Rental Overview Timeline Docs & Files Contacts …" at bounding box center [719, 341] width 1439 height 582
click at [1001, 79] on link "Contacts" at bounding box center [1039, 76] width 78 height 33
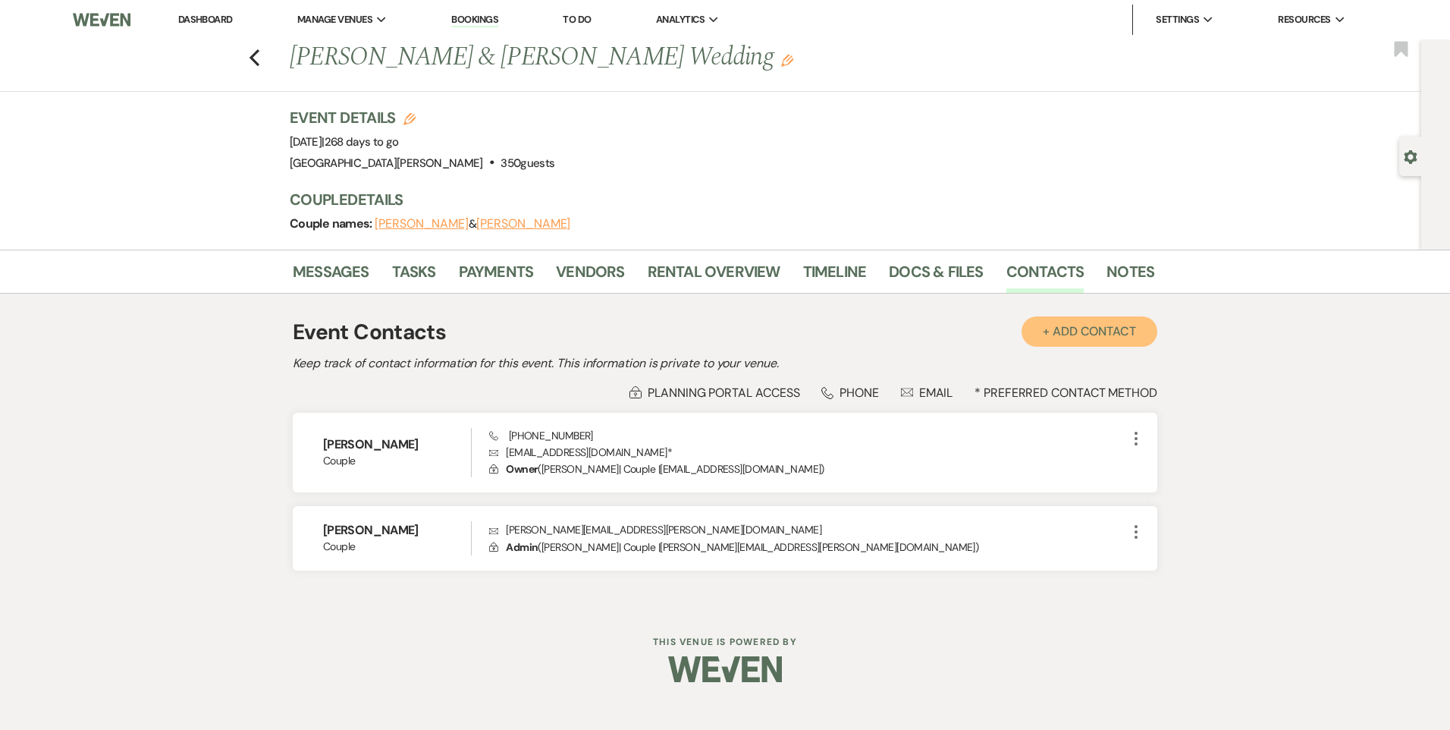
click at [1091, 341] on button "+ Add Contact" at bounding box center [1090, 331] width 136 height 30
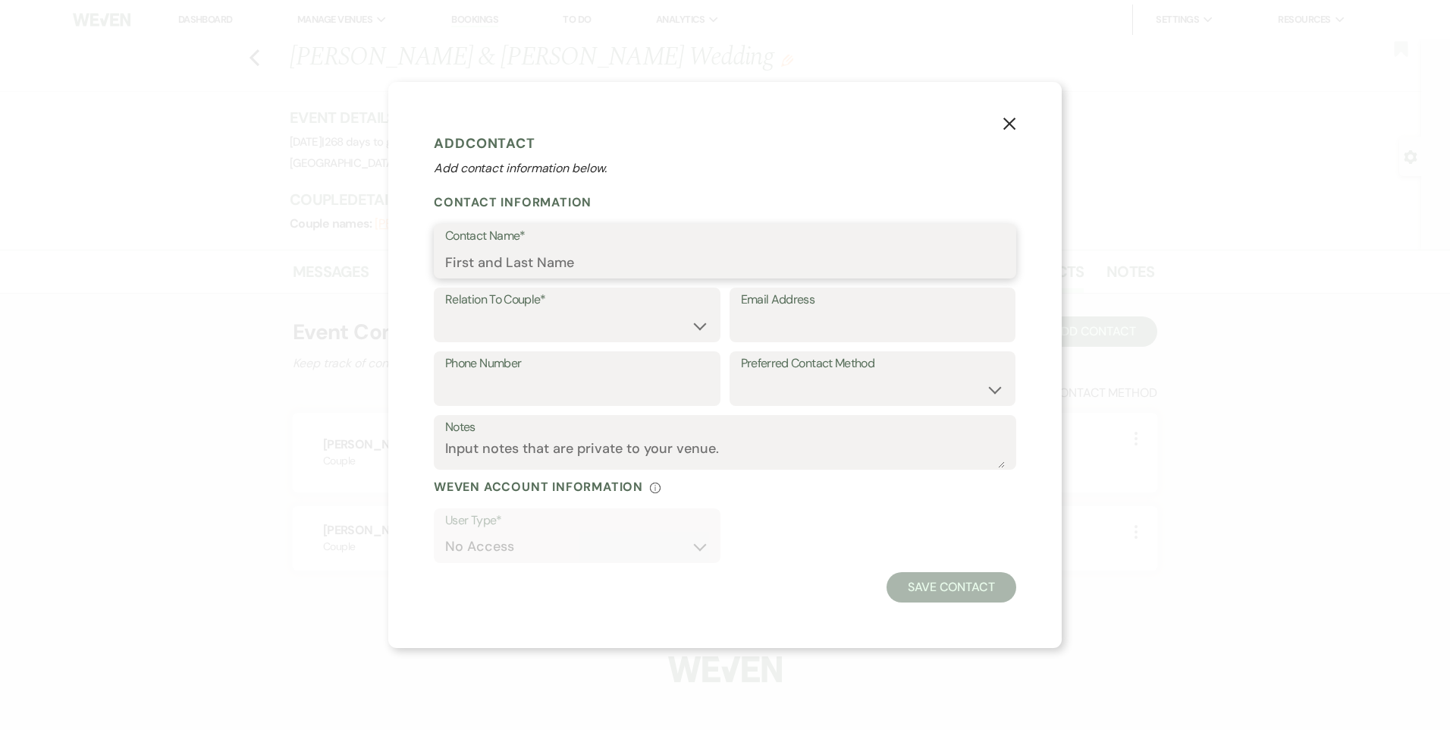
click at [541, 263] on input "Contact Name*" at bounding box center [725, 262] width 560 height 30
click at [532, 273] on input "Contact Name*" at bounding box center [725, 262] width 560 height 30
